Goal: Task Accomplishment & Management: Manage account settings

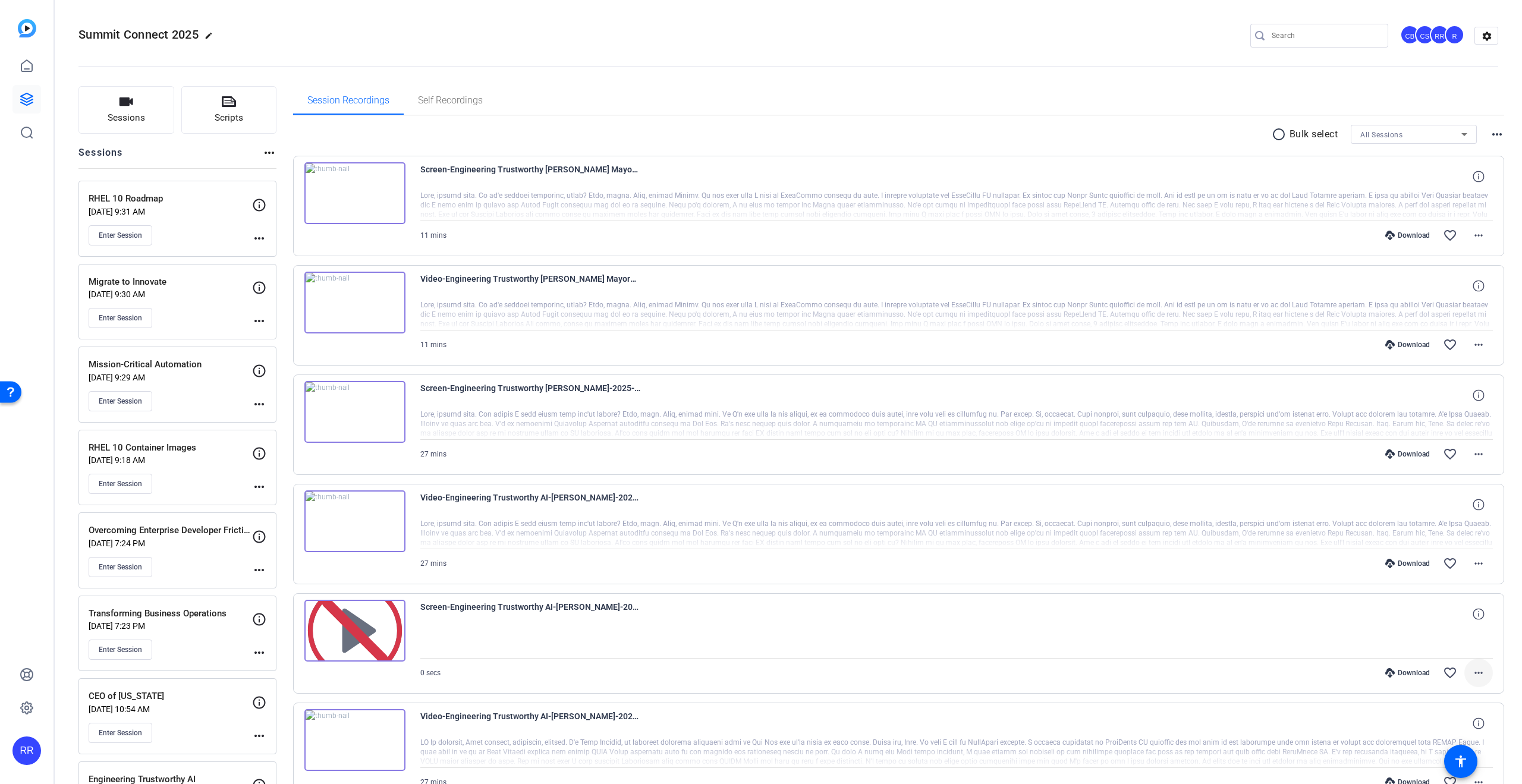
click at [1472, 671] on mat-icon "more_horiz" at bounding box center [1479, 673] width 15 height 15
click at [1420, 643] on span "Delete clip" at bounding box center [1435, 646] width 83 height 15
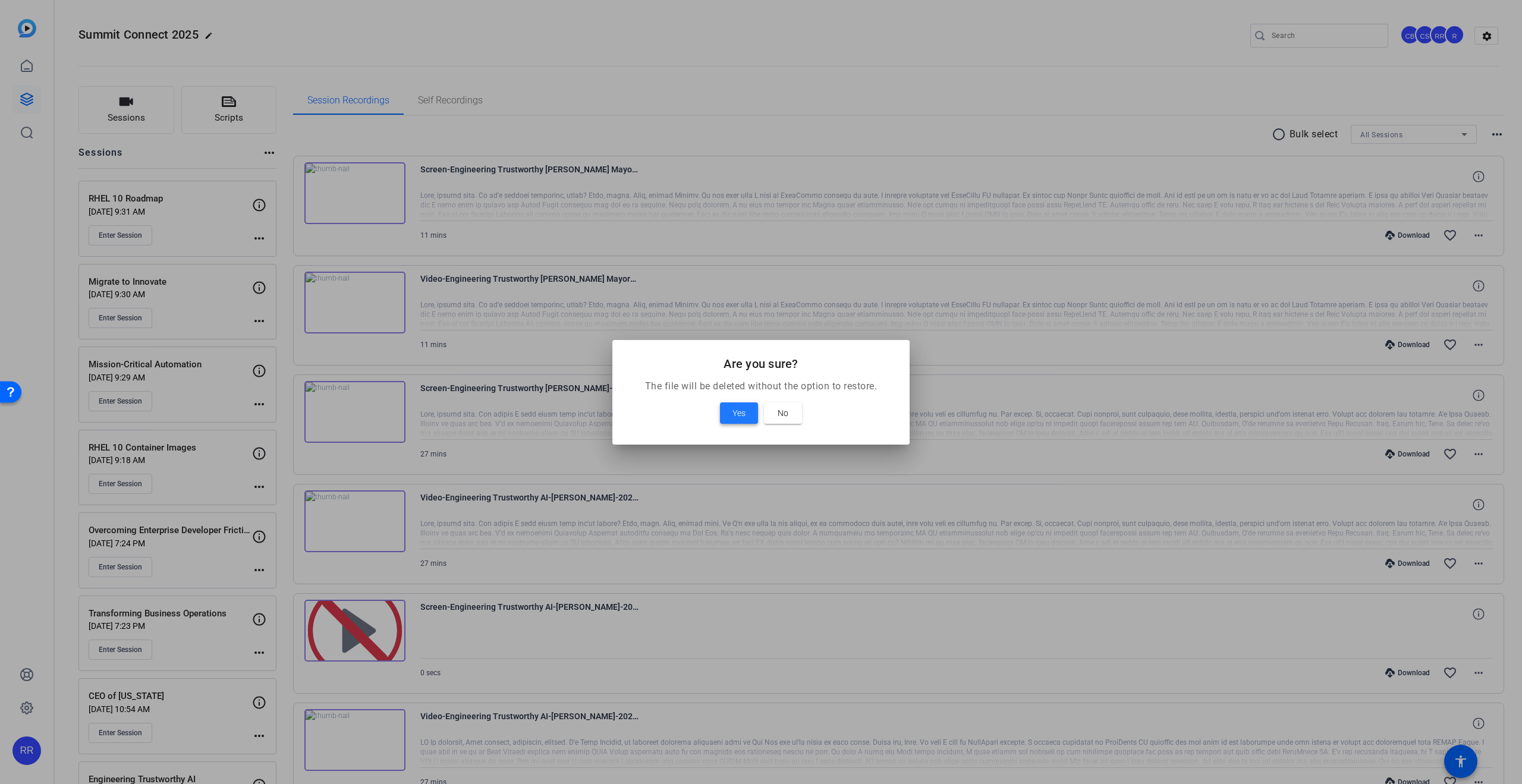
click at [743, 411] on span "Yes" at bounding box center [739, 413] width 13 height 15
